Goal: Ask a question

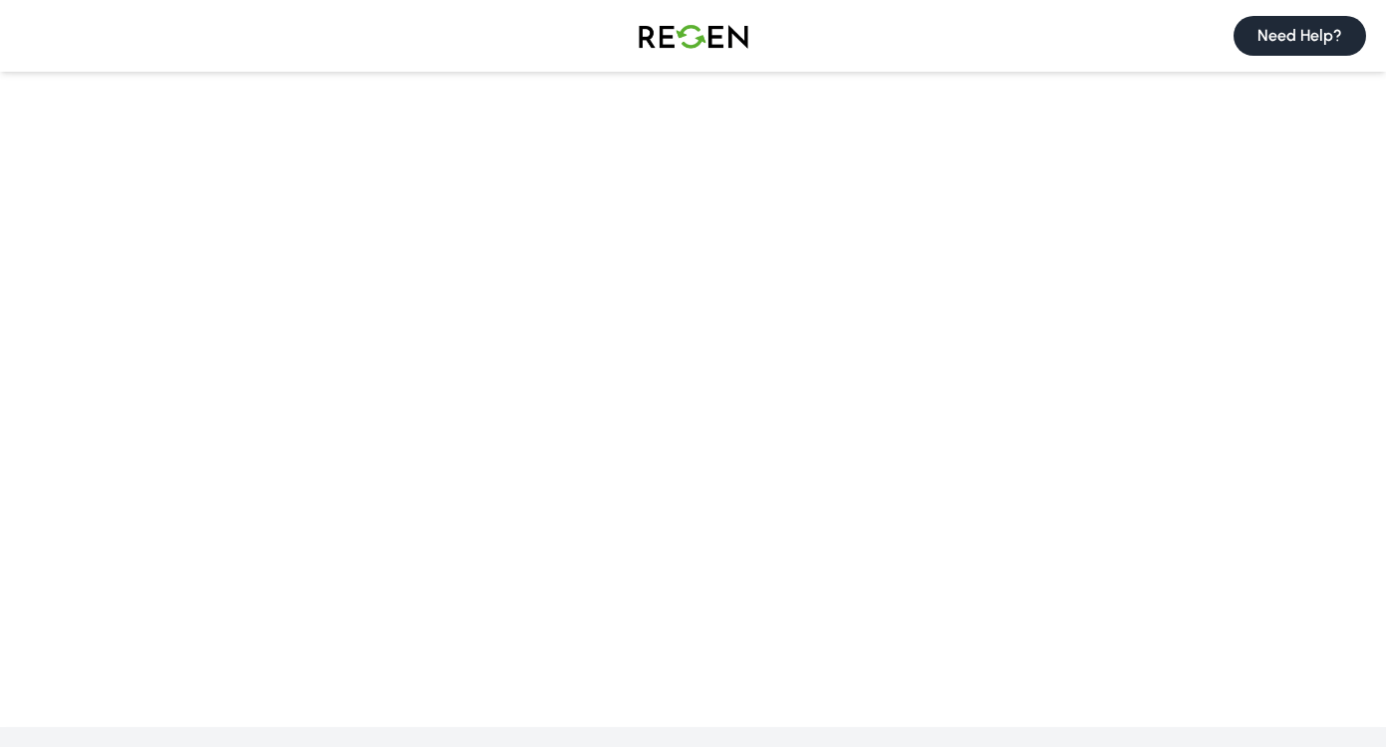
click at [1321, 35] on button "Need Help?" at bounding box center [1300, 36] width 133 height 40
click at [1297, 32] on button "Need Help?" at bounding box center [1300, 36] width 133 height 40
